Goal: Information Seeking & Learning: Learn about a topic

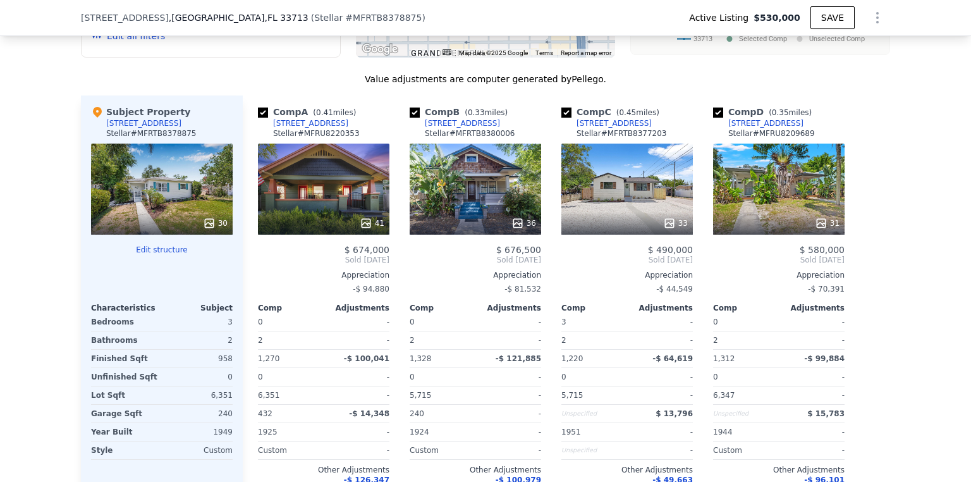
scroll to position [1259, 0]
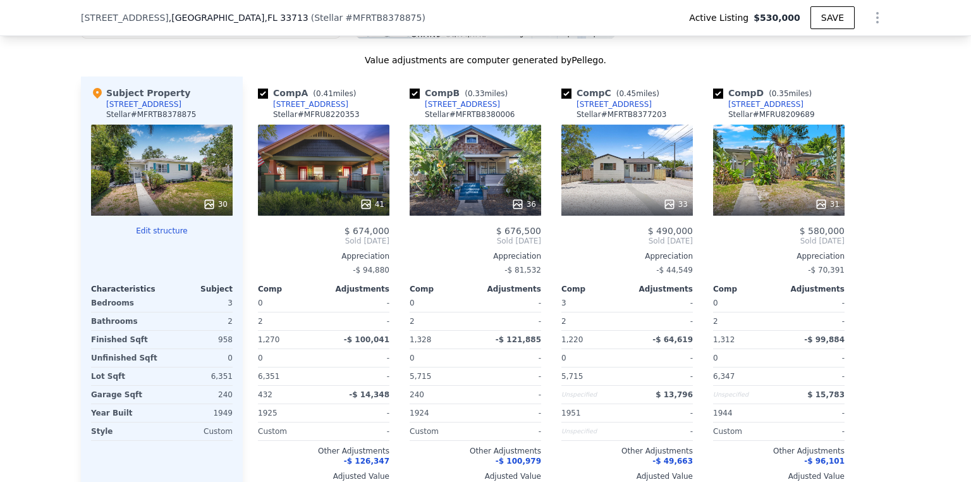
click at [258, 97] on input "checkbox" at bounding box center [263, 93] width 10 height 10
checkbox input "false"
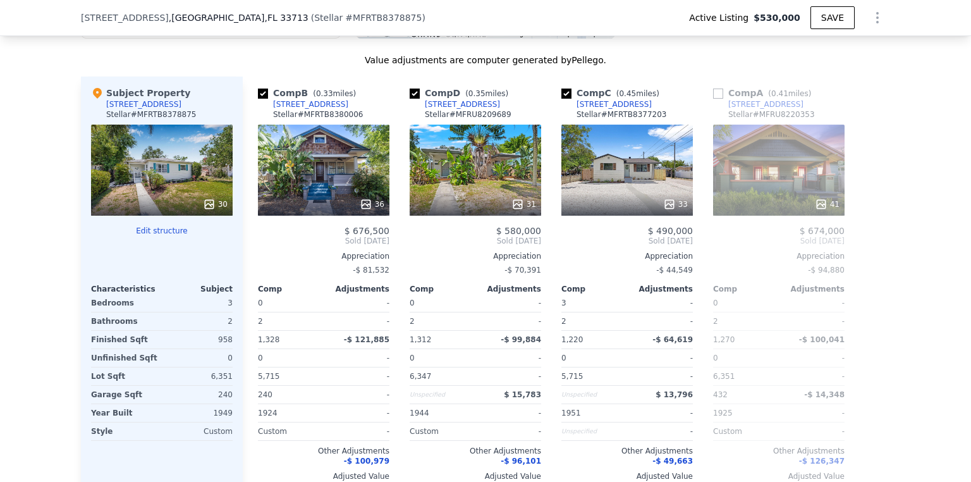
click at [258, 97] on input "checkbox" at bounding box center [263, 93] width 10 height 10
checkbox input "false"
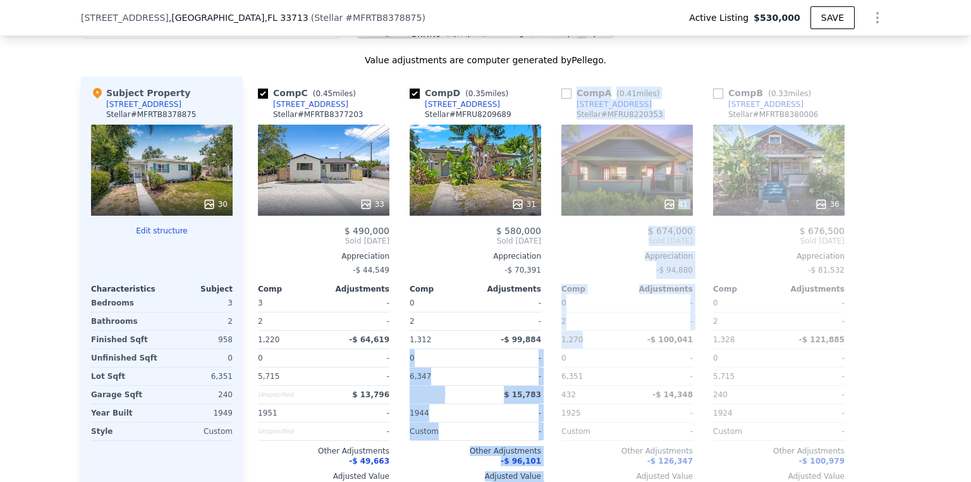
drag, startPoint x: 583, startPoint y: 336, endPoint x: 537, endPoint y: 337, distance: 46.8
click at [537, 337] on div "Comp C ( 0.45 miles) [STREET_ADDRESS][GEOGRAPHIC_DATA] # MFRTB8377203 33 $ 490,…" at bounding box center [566, 288] width 647 height 425
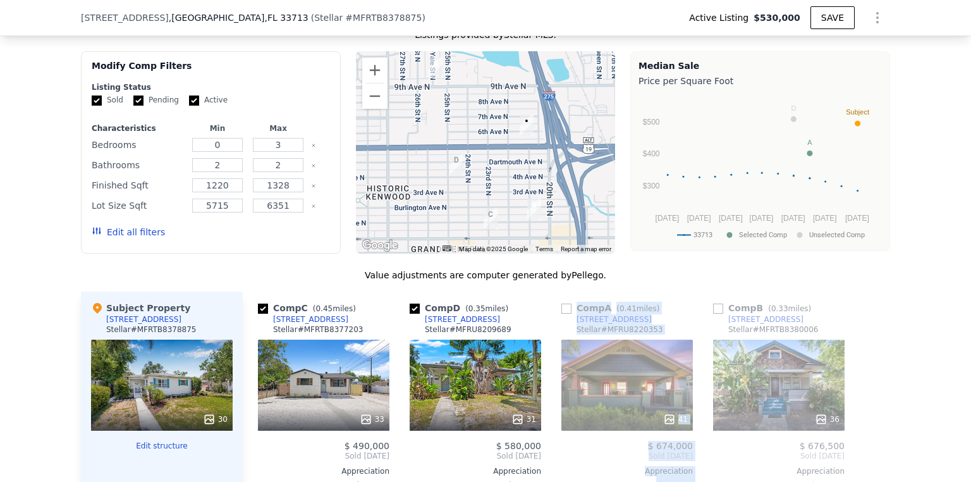
scroll to position [1006, 0]
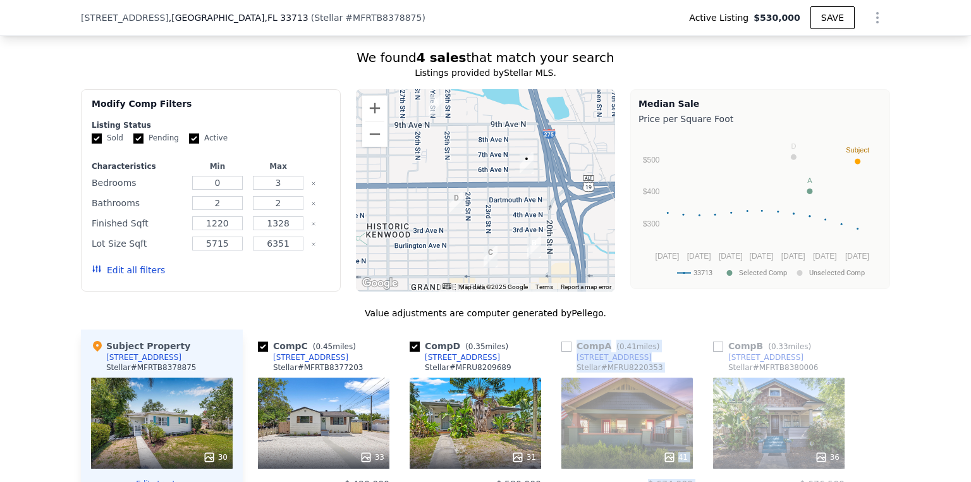
click at [562, 351] on input "checkbox" at bounding box center [566, 346] width 10 height 10
checkbox input "true"
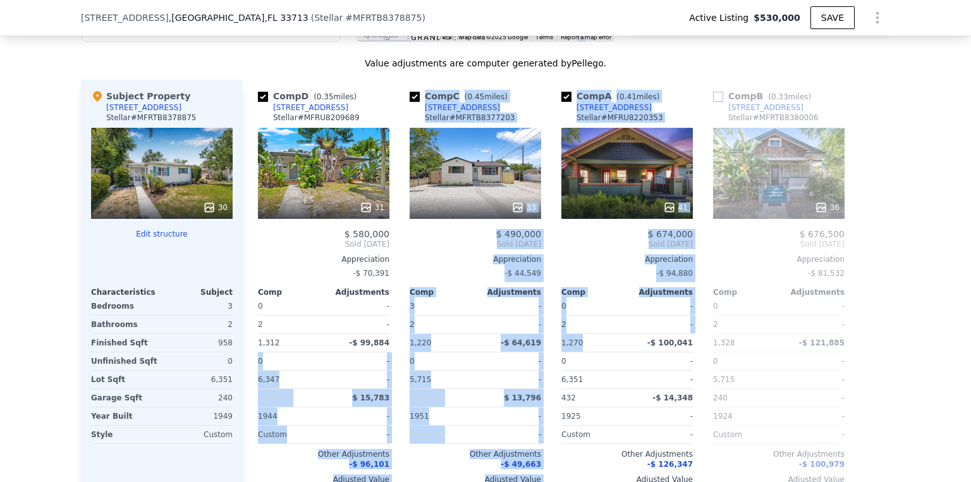
scroll to position [1259, 0]
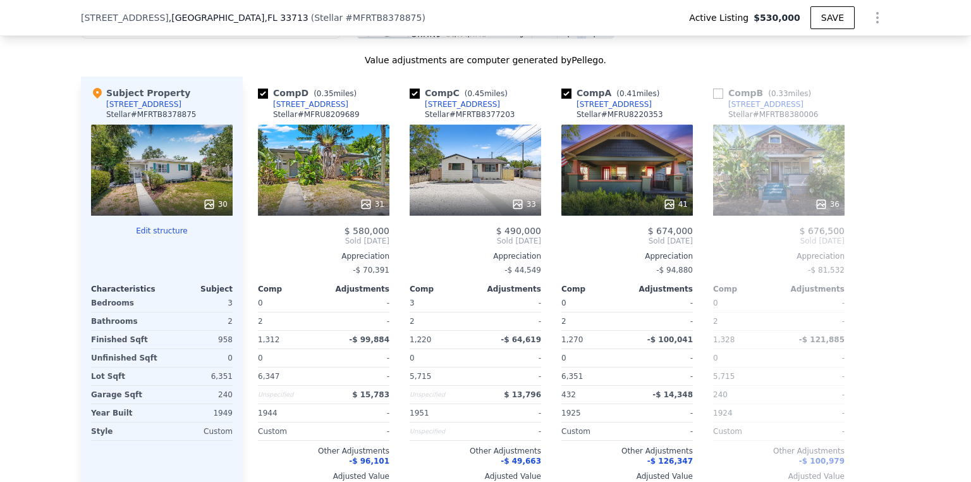
click at [914, 357] on div "We found 4 sales that match your search Listings provided by Stellar MLS . Filt…" at bounding box center [485, 152] width 971 height 743
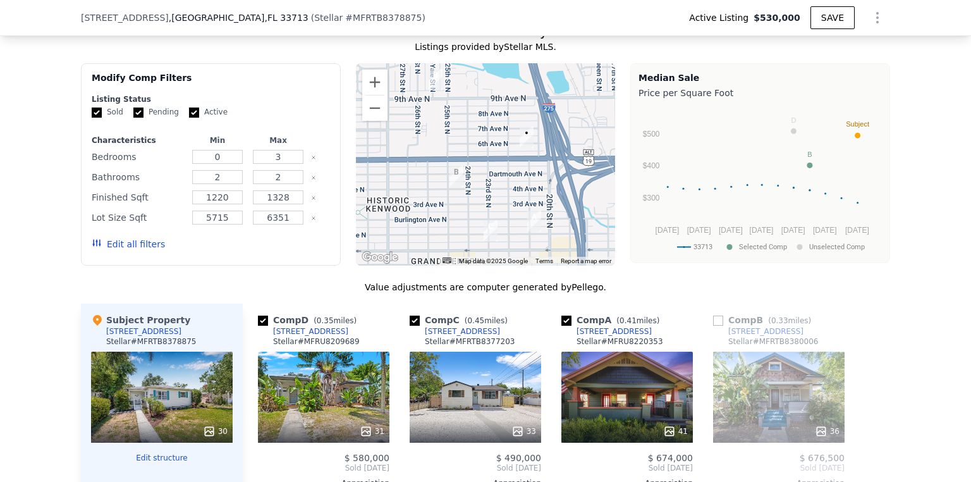
scroll to position [1006, 0]
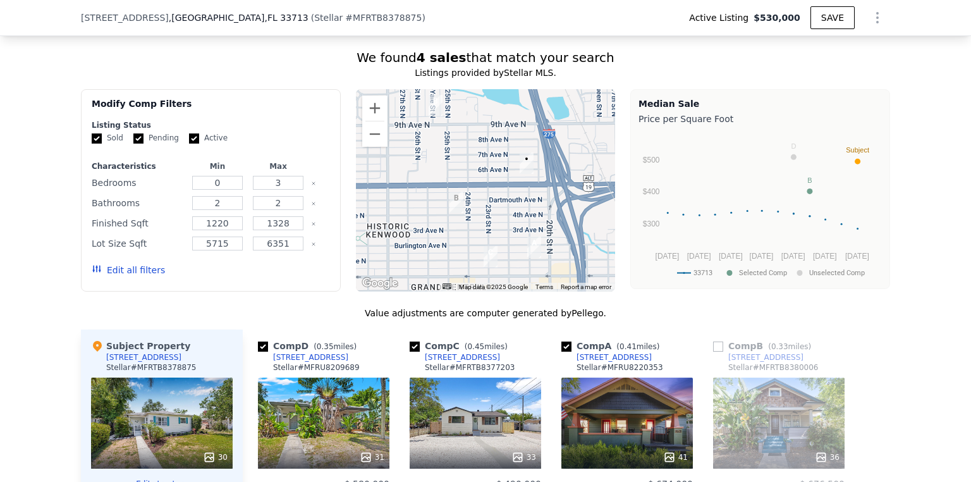
click at [451, 209] on img "2435 4th Ave N" at bounding box center [456, 202] width 14 height 21
click at [434, 106] on img "921 Yale St N" at bounding box center [436, 105] width 14 height 21
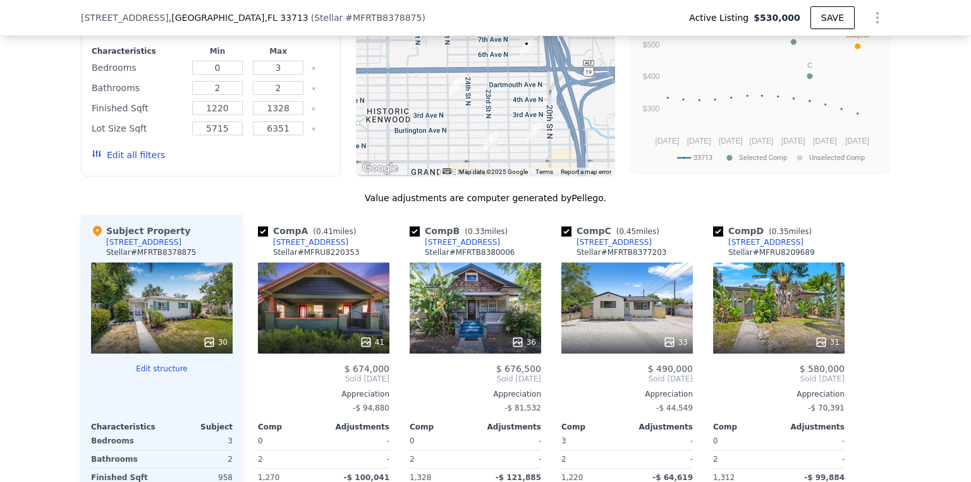
scroll to position [1158, 0]
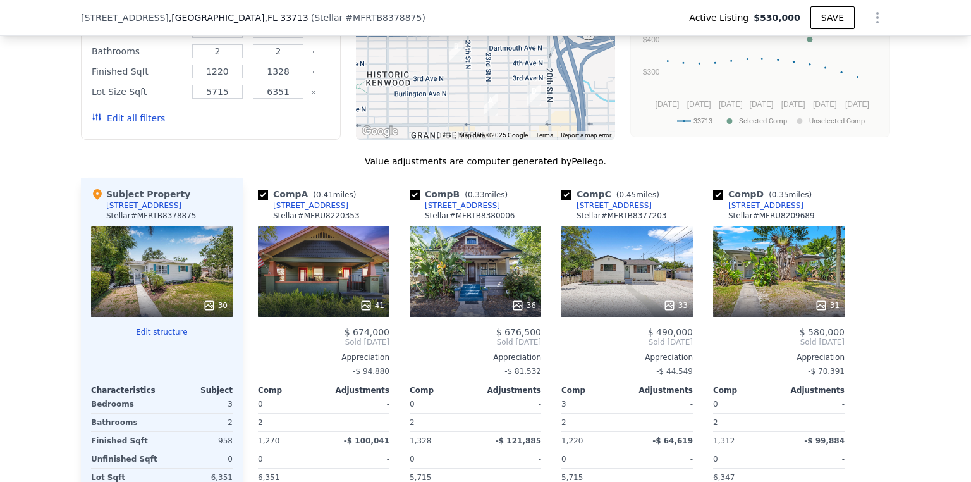
click at [629, 307] on div "33" at bounding box center [627, 305] width 121 height 13
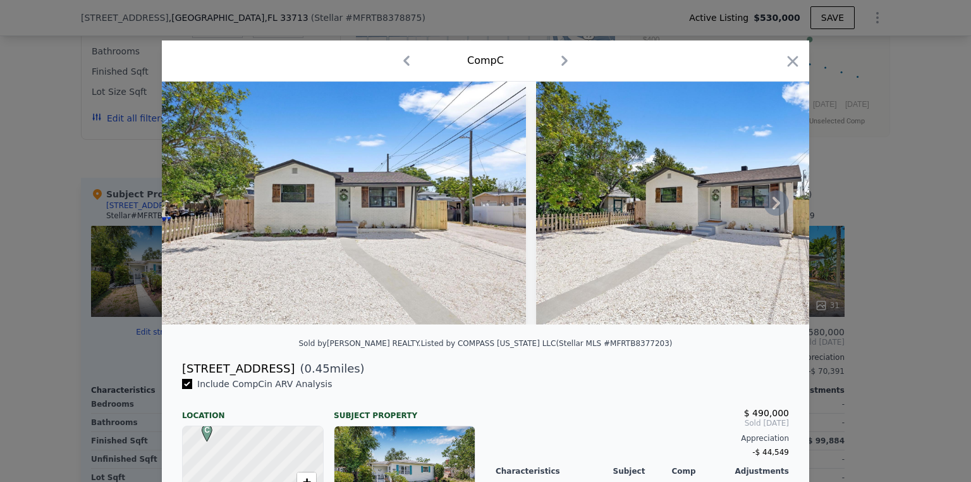
click at [772, 202] on icon at bounding box center [776, 202] width 25 height 25
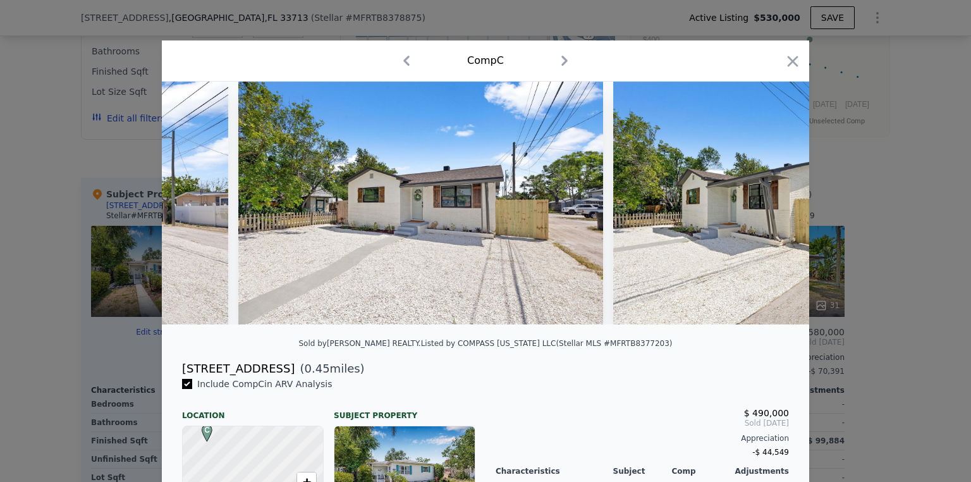
scroll to position [0, 303]
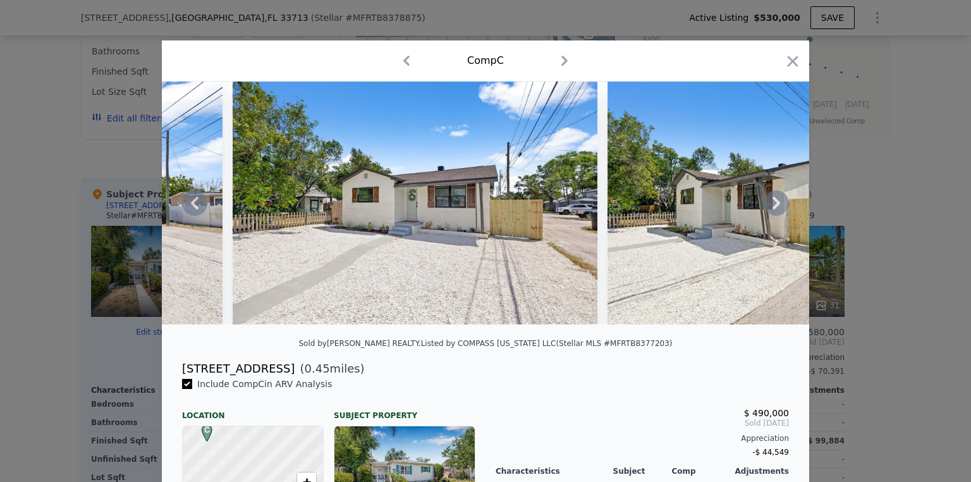
click at [773, 202] on icon at bounding box center [776, 202] width 25 height 25
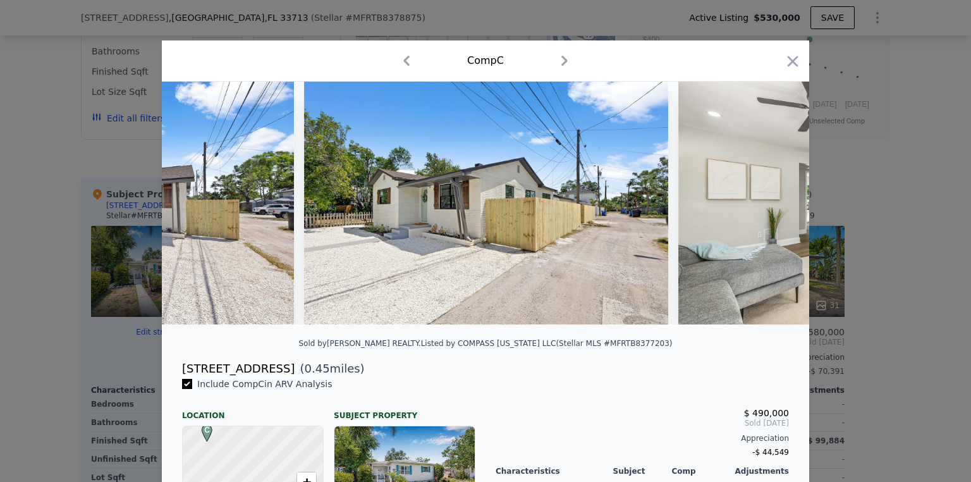
click at [773, 202] on img at bounding box center [860, 203] width 364 height 243
click at [773, 203] on icon at bounding box center [776, 203] width 8 height 13
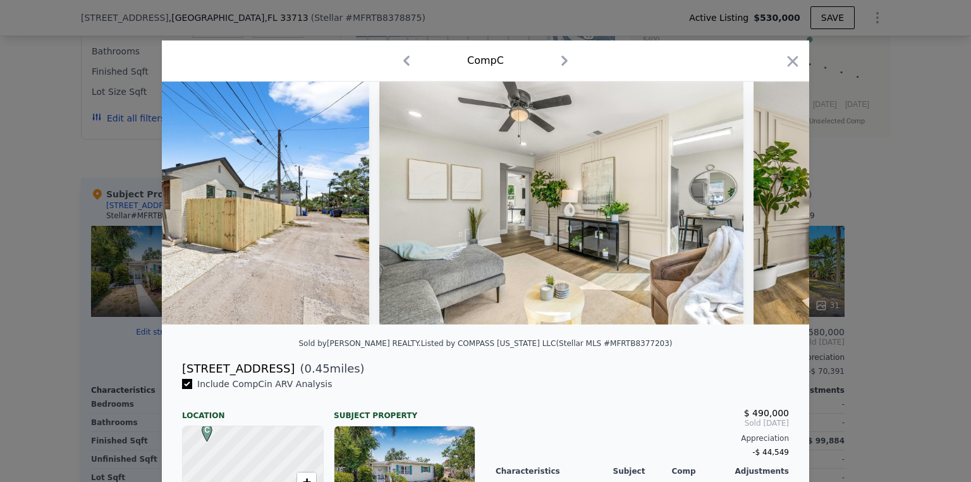
scroll to position [0, 910]
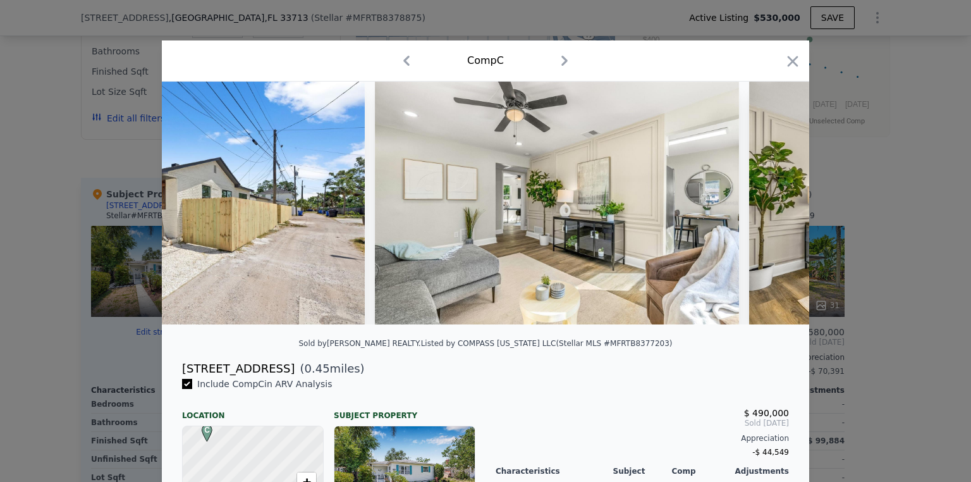
click at [773, 203] on div at bounding box center [485, 203] width 647 height 243
click at [772, 204] on icon at bounding box center [776, 203] width 8 height 13
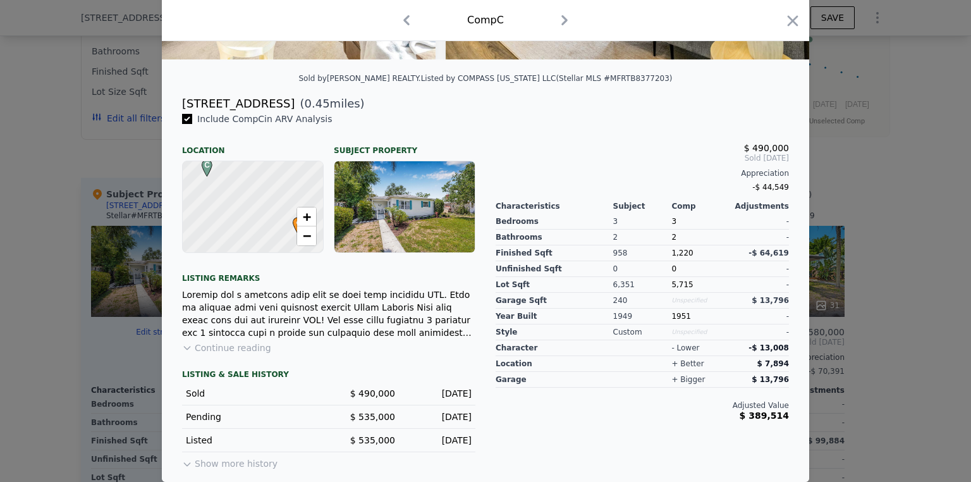
scroll to position [271, 0]
click at [216, 348] on button "Continue reading" at bounding box center [226, 347] width 89 height 13
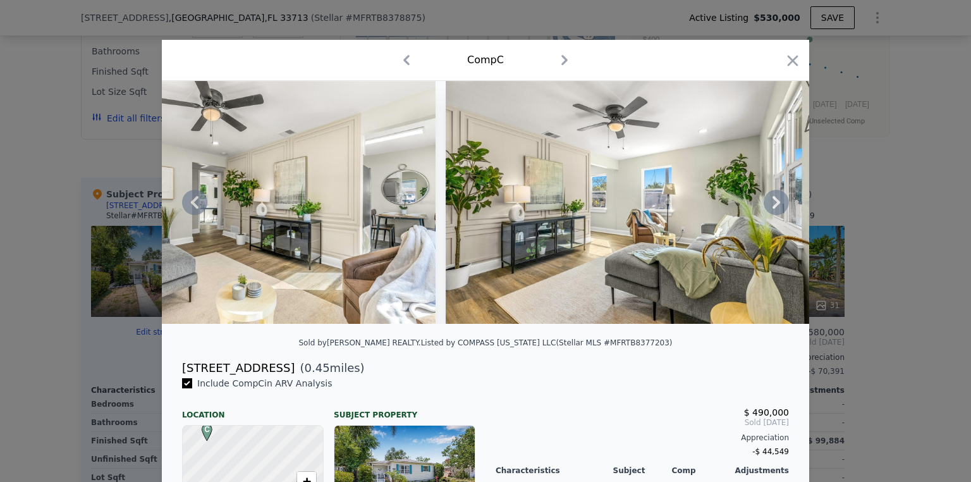
scroll to position [0, 0]
click at [779, 205] on icon at bounding box center [776, 202] width 25 height 25
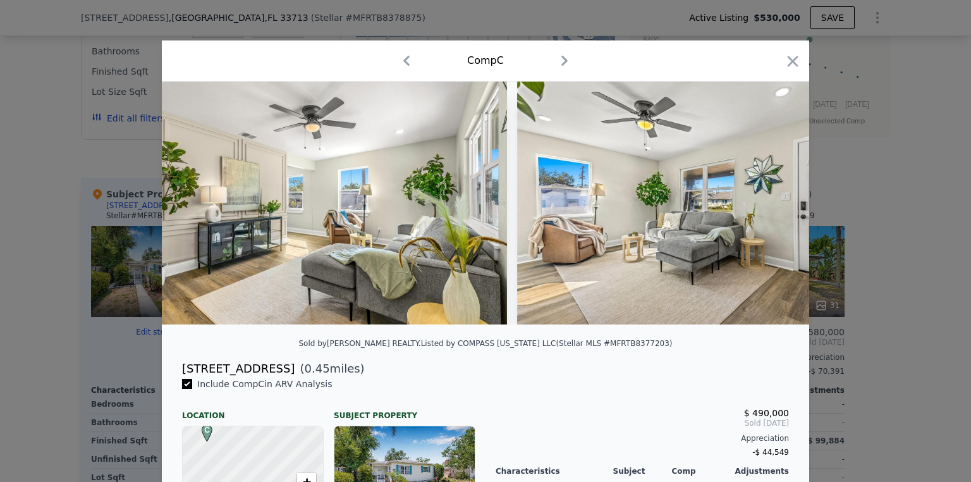
click at [779, 205] on img at bounding box center [699, 203] width 364 height 243
click at [777, 210] on icon at bounding box center [776, 202] width 25 height 25
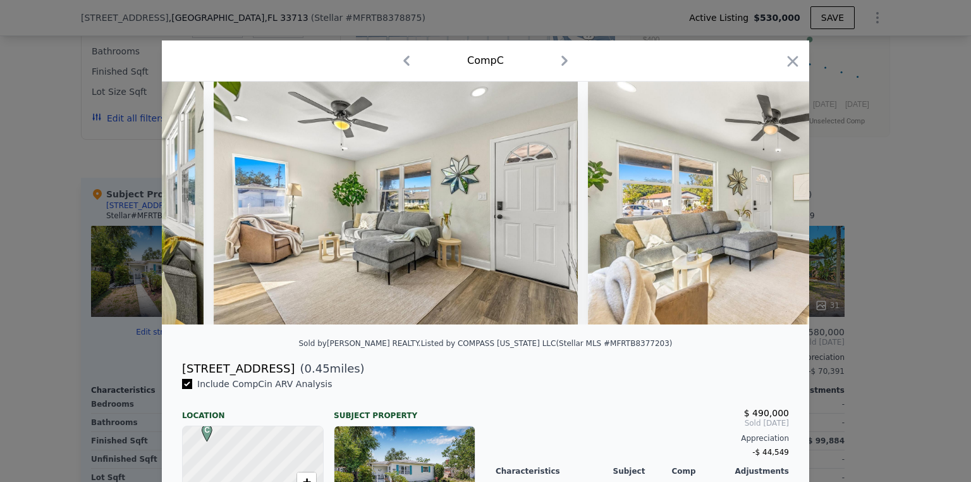
click at [777, 210] on img at bounding box center [770, 203] width 364 height 243
click at [774, 210] on icon at bounding box center [776, 202] width 25 height 25
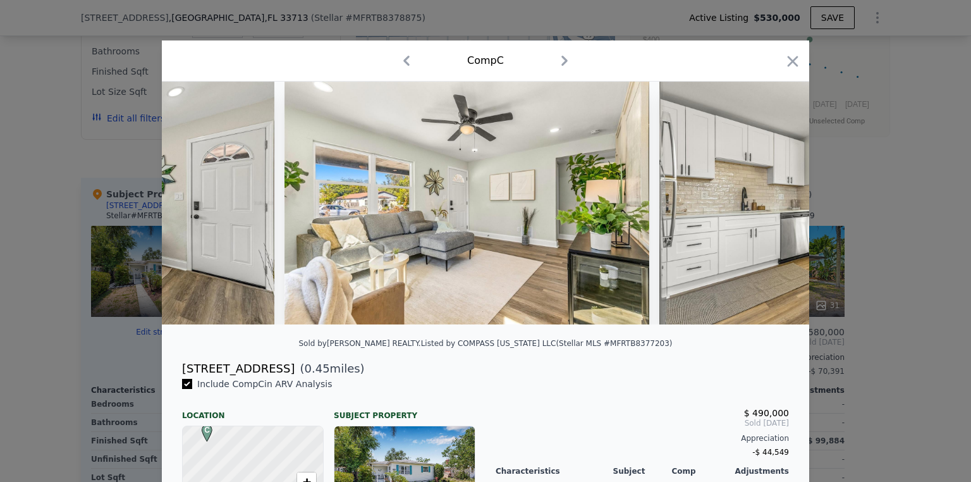
click at [774, 210] on div at bounding box center [485, 203] width 647 height 243
click at [774, 210] on icon at bounding box center [776, 202] width 25 height 25
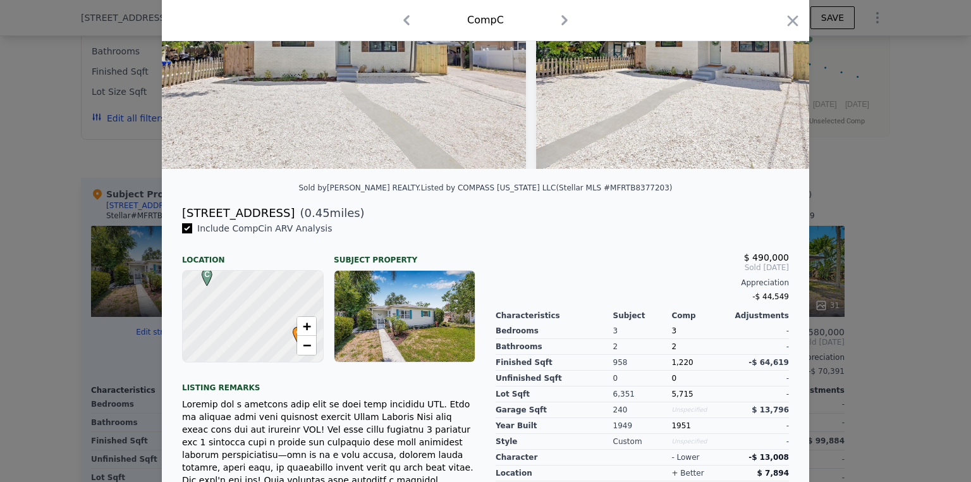
scroll to position [101, 0]
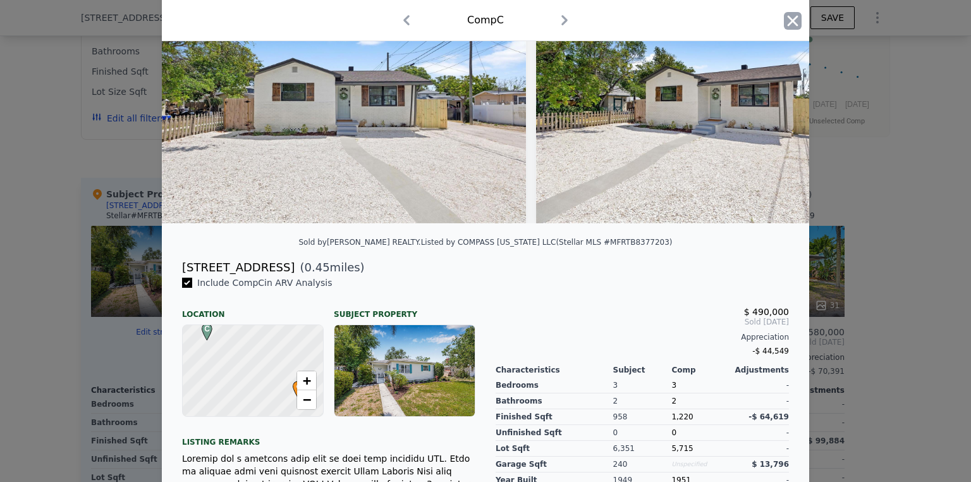
click at [794, 27] on icon "button" at bounding box center [793, 21] width 18 height 18
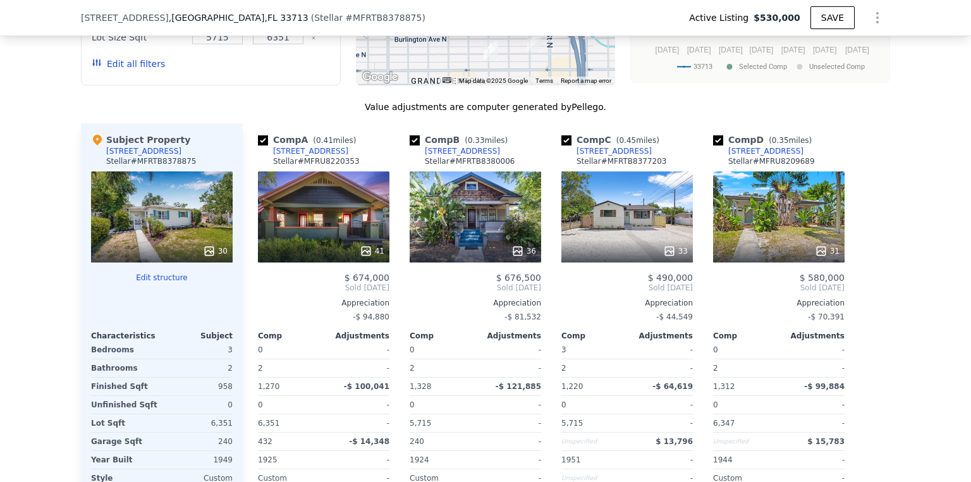
scroll to position [1209, 0]
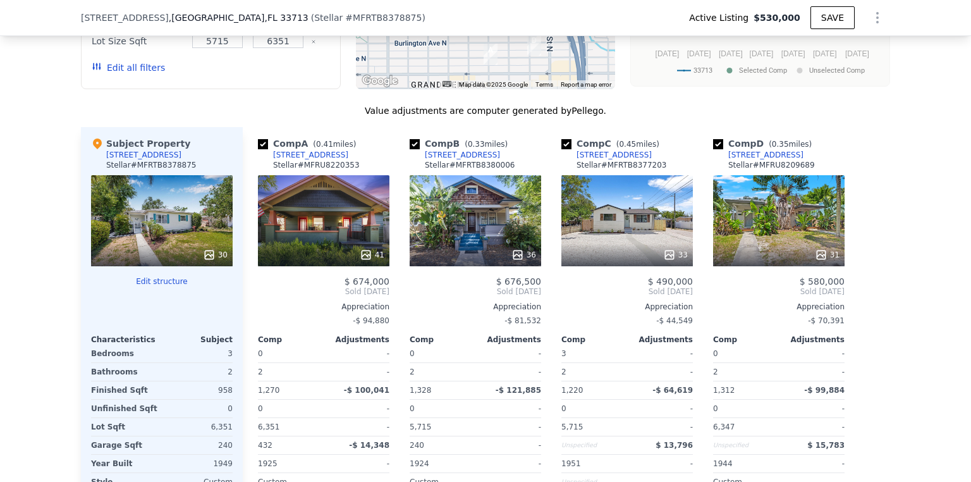
click at [659, 240] on div "33" at bounding box center [626, 220] width 131 height 91
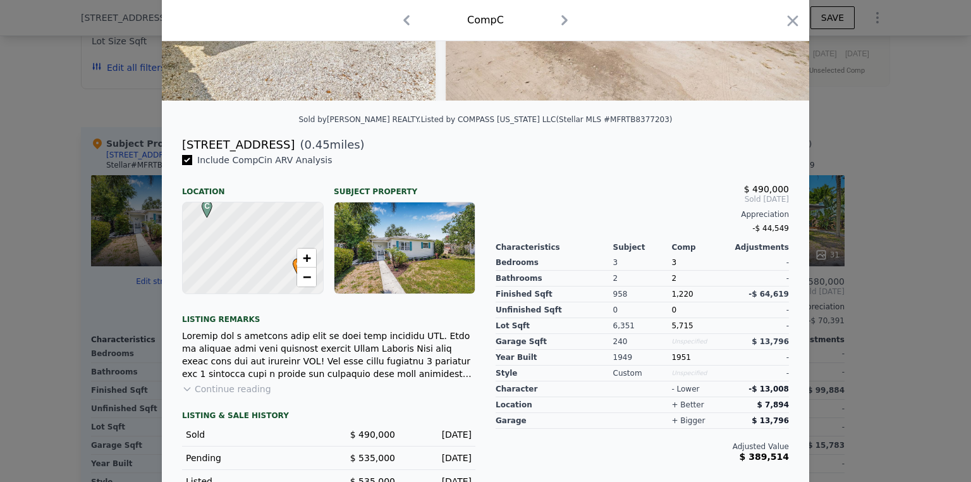
scroll to position [271, 0]
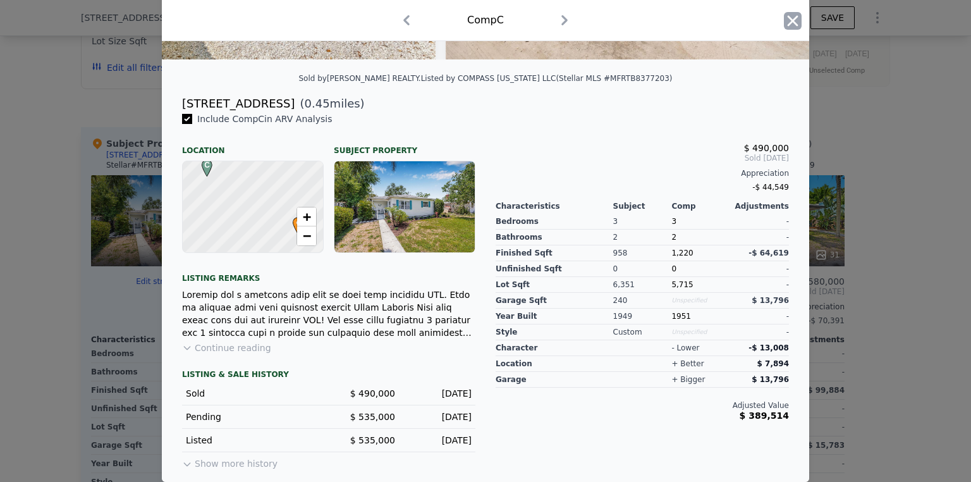
click at [784, 22] on icon "button" at bounding box center [793, 21] width 18 height 18
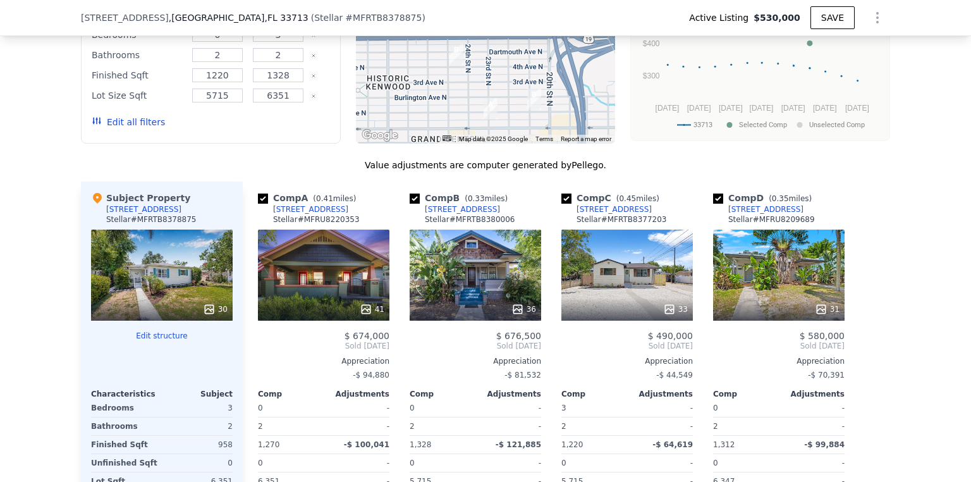
scroll to position [1158, 0]
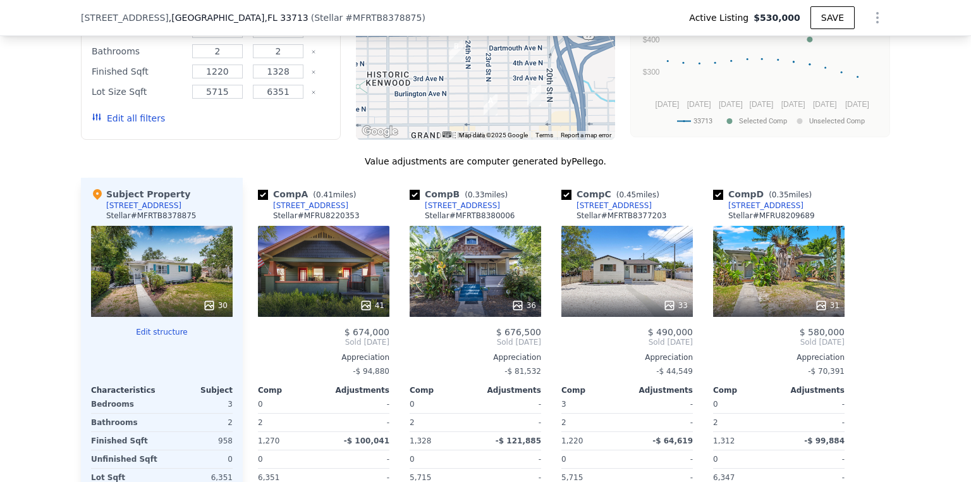
click at [468, 294] on div "36" at bounding box center [475, 271] width 131 height 91
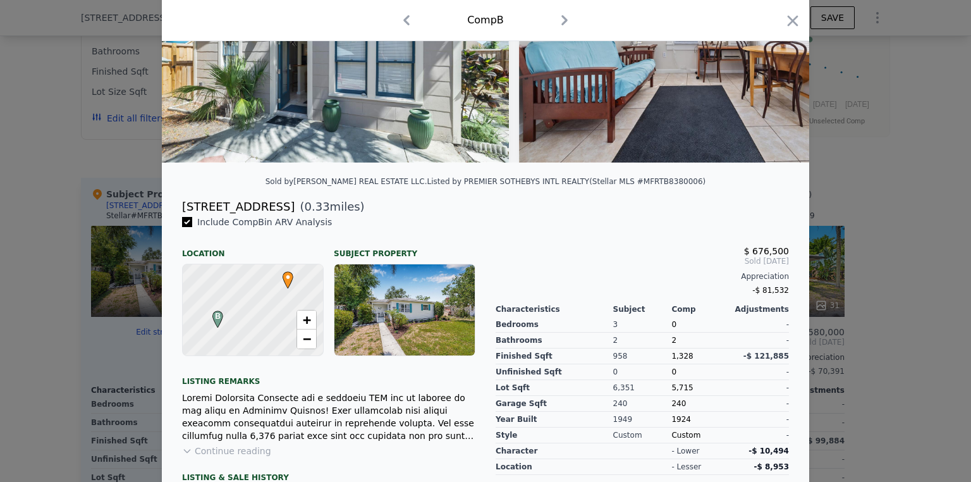
scroll to position [119, 0]
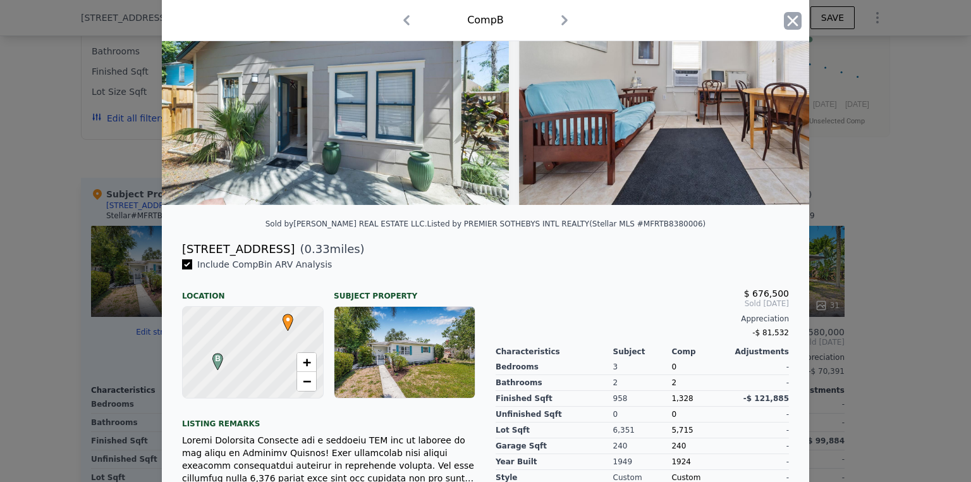
click at [789, 21] on icon "button" at bounding box center [793, 20] width 11 height 11
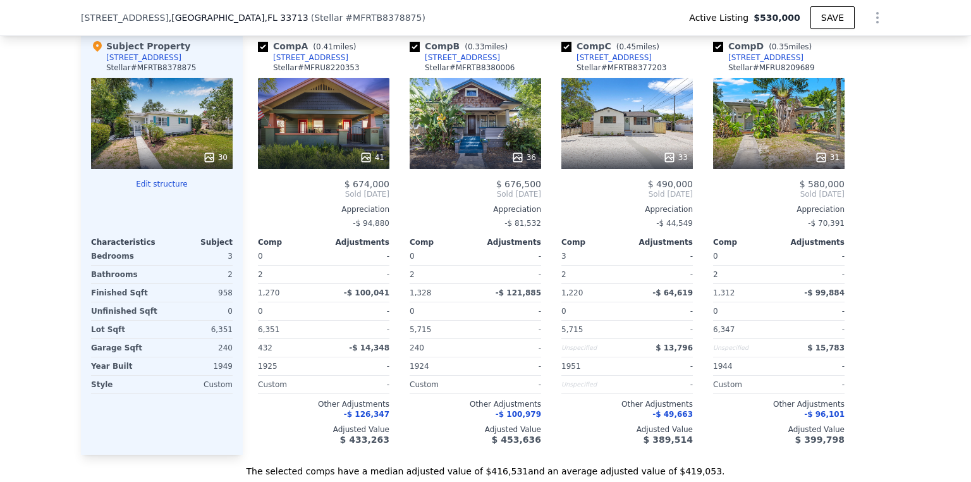
scroll to position [1310, 0]
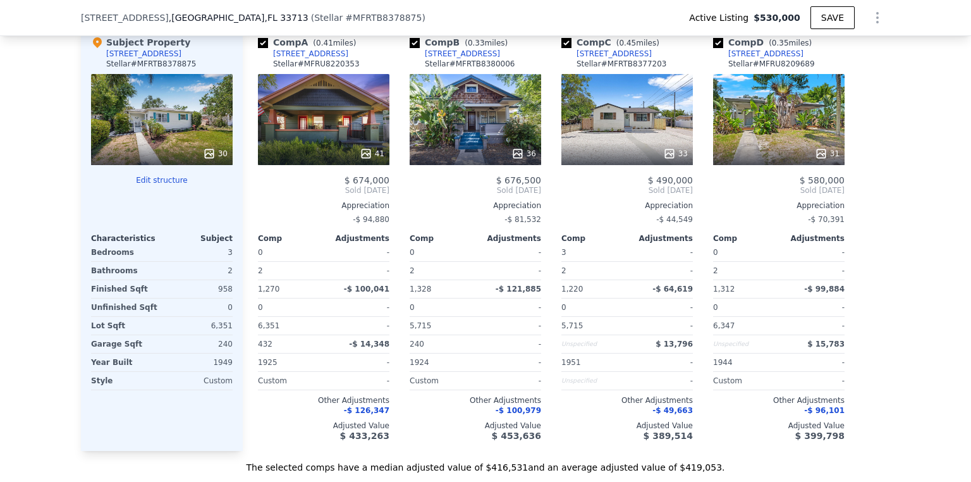
drag, startPoint x: 432, startPoint y: 432, endPoint x: 252, endPoint y: 431, distance: 180.1
click at [253, 431] on div "Comp A ( 0.41 miles) 127 23rd St N Stellar # MFRU8220353 41 $ 674,000 Sold Dec …" at bounding box center [324, 238] width 142 height 425
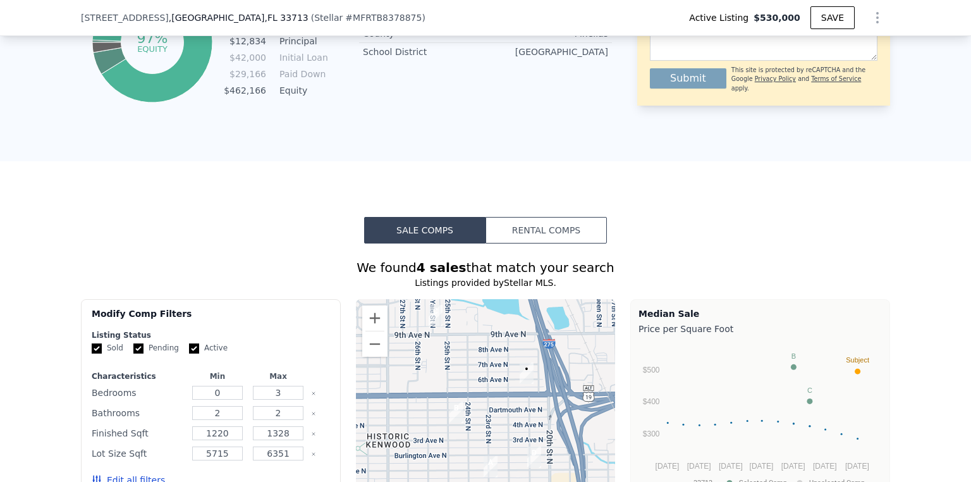
scroll to position [602, 0]
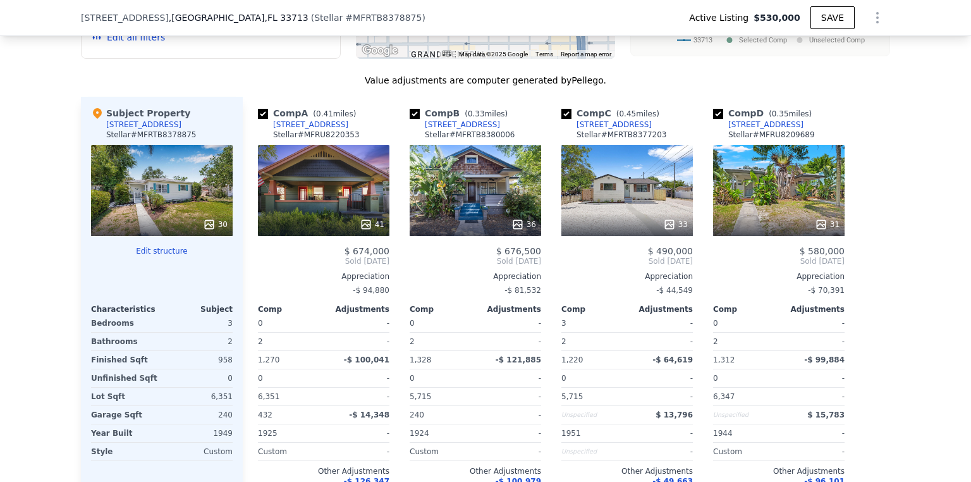
scroll to position [1259, 0]
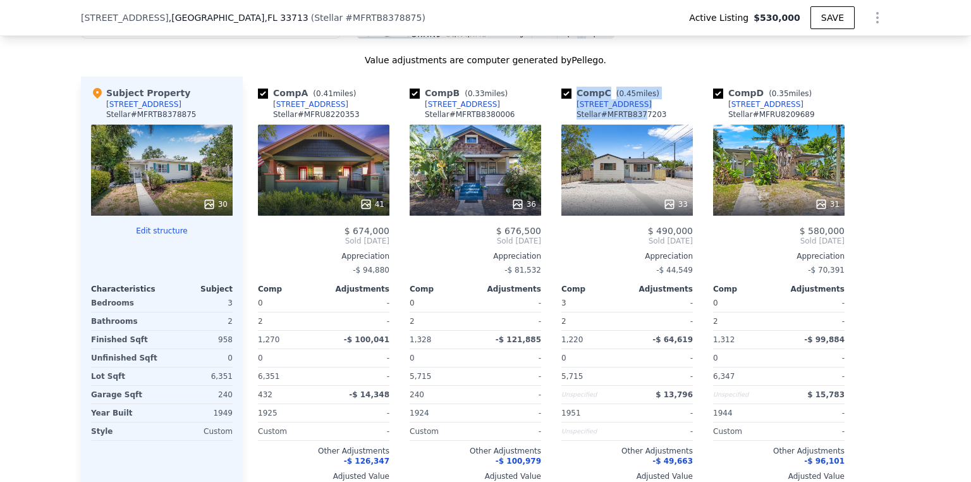
drag, startPoint x: 625, startPoint y: 109, endPoint x: 574, endPoint y: 102, distance: 51.0
click at [574, 102] on div "Comp C ( 0.45 miles) 921 Yale St N Stellar # MFRTB8377203" at bounding box center [626, 106] width 131 height 38
click at [676, 108] on div "Comp C ( 0.45 miles) 921 Yale St N Stellar # MFRTB8377203" at bounding box center [626, 106] width 131 height 38
click at [606, 109] on div "[STREET_ADDRESS]" at bounding box center [613, 104] width 75 height 10
click at [669, 63] on div "Value adjustments are computer generated by Pellego ." at bounding box center [485, 60] width 809 height 13
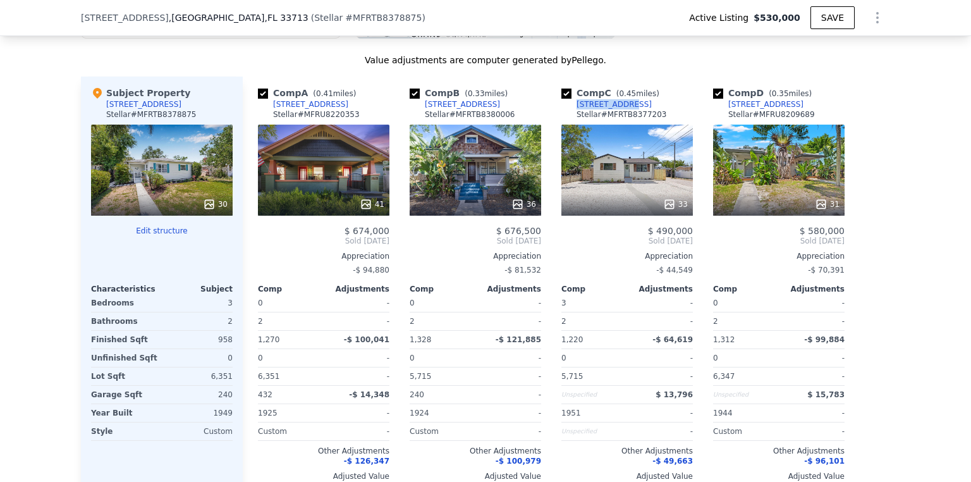
drag, startPoint x: 614, startPoint y: 109, endPoint x: 571, endPoint y: 110, distance: 42.4
click at [571, 110] on div "Comp C ( 0.45 miles) 921 Yale St N Stellar # MFRTB8377203" at bounding box center [626, 106] width 131 height 38
copy div "[STREET_ADDRESS]"
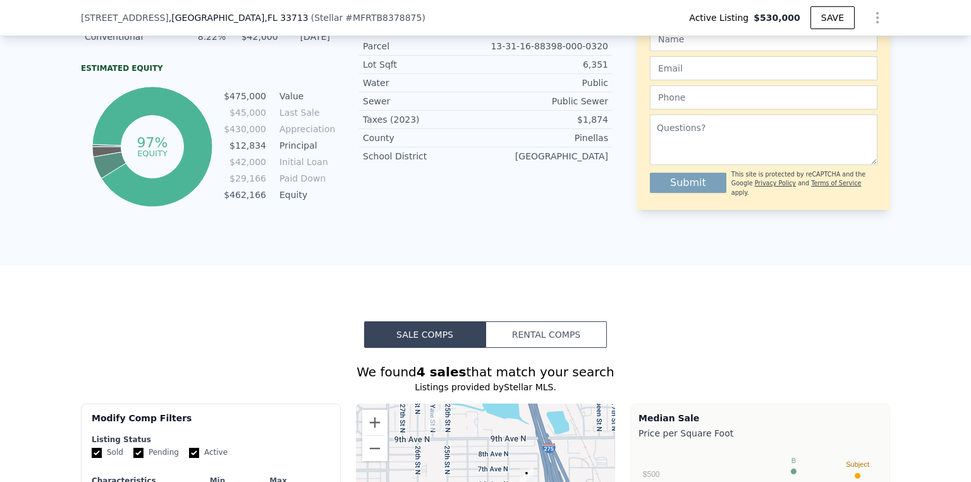
scroll to position [652, 0]
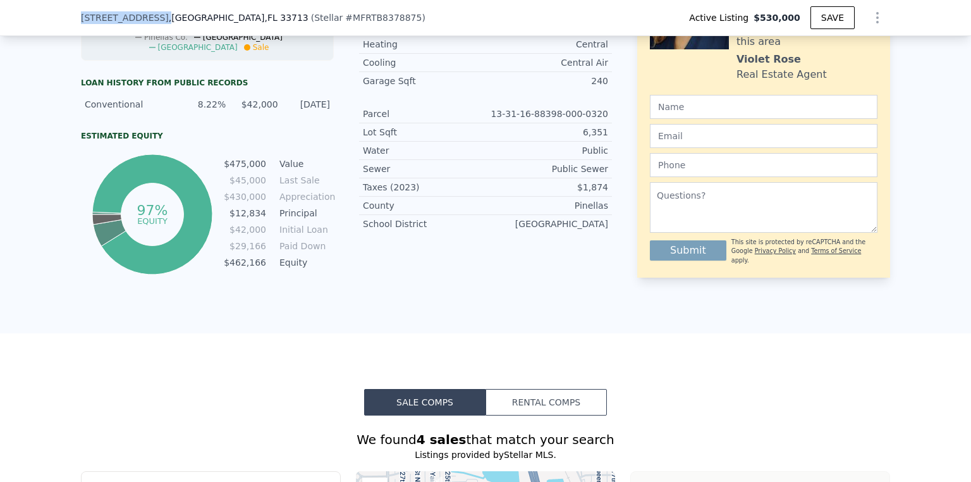
drag, startPoint x: 138, startPoint y: 18, endPoint x: 53, endPoint y: 9, distance: 85.2
click at [53, 9] on div "2134 6th Ave N , St. Petersburg , FL 33713 ( Stellar # MFRTB8378875 ) Active Li…" at bounding box center [485, 18] width 971 height 36
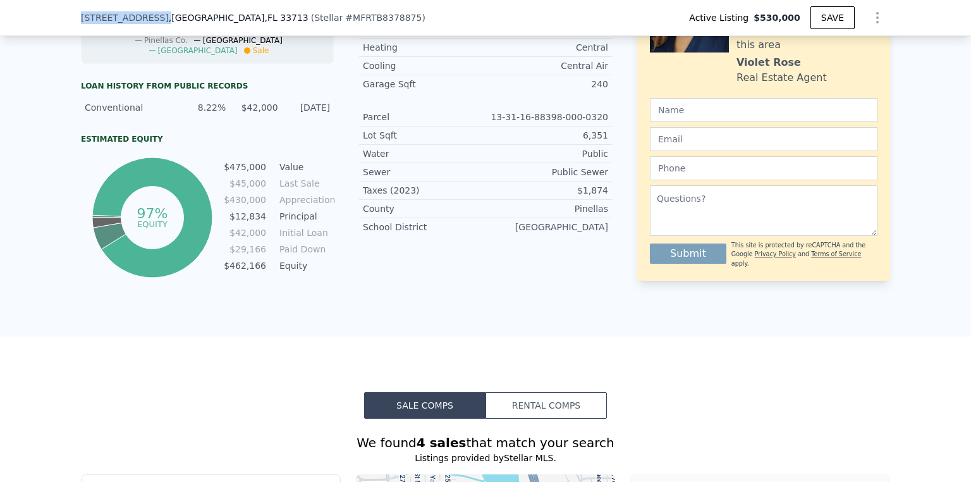
copy span "[STREET_ADDRESS]"
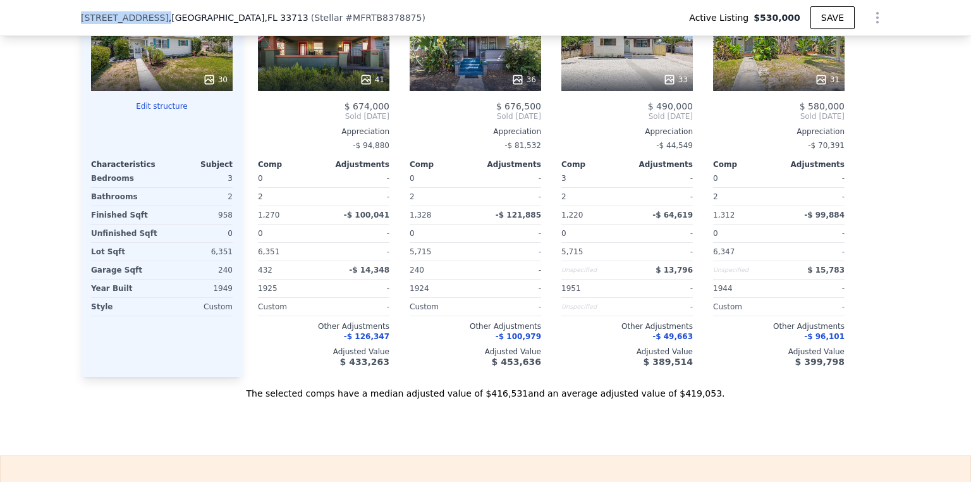
scroll to position [1380, 0]
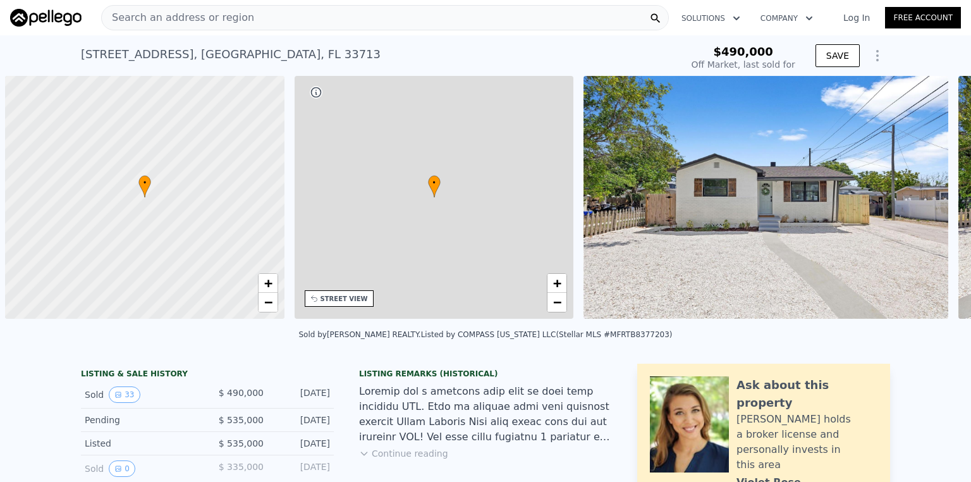
scroll to position [0, 5]
